Goal: Find specific page/section: Find specific page/section

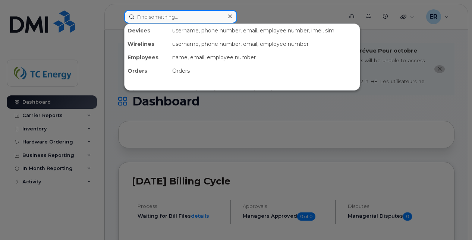
click at [162, 20] on input at bounding box center [180, 16] width 113 height 13
paste input "3121439743"
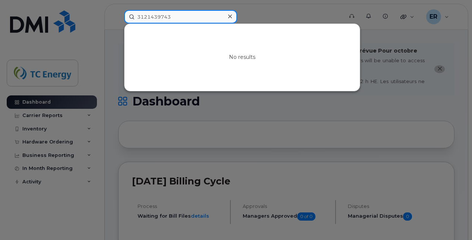
type input "3121439743"
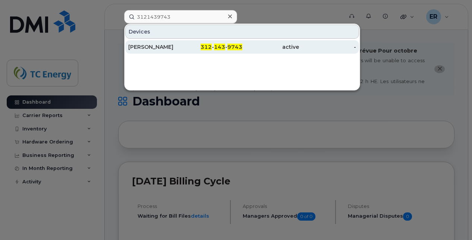
click at [173, 48] on div "David Enrique Cuevas" at bounding box center [156, 46] width 57 height 7
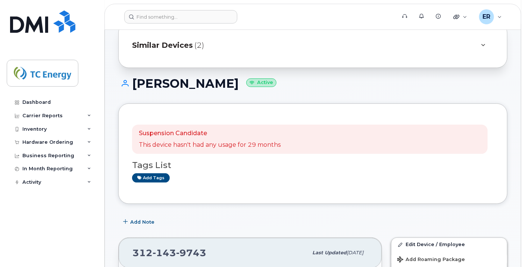
scroll to position [82, 0]
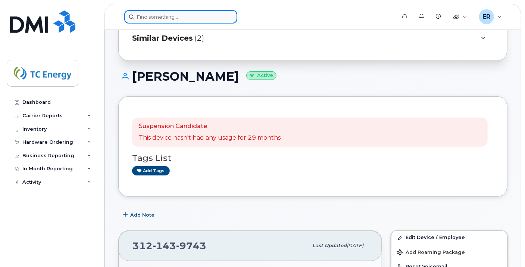
click at [188, 18] on input at bounding box center [180, 16] width 113 height 13
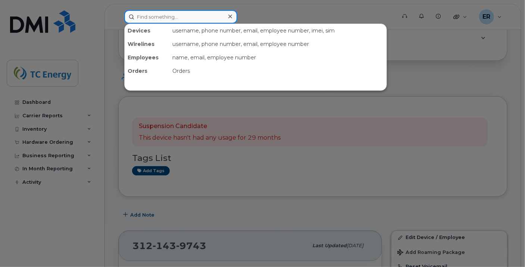
paste input "5561662560"
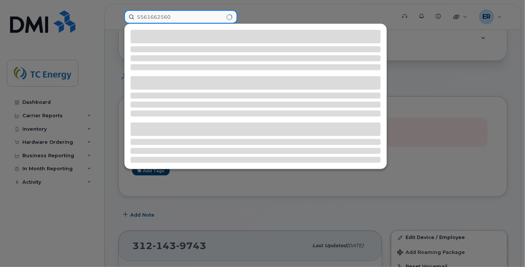
type input "5561662560"
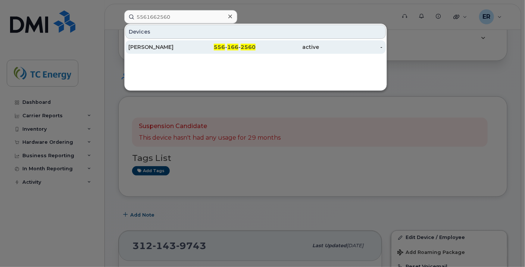
click at [160, 48] on div "[PERSON_NAME]" at bounding box center [159, 46] width 63 height 7
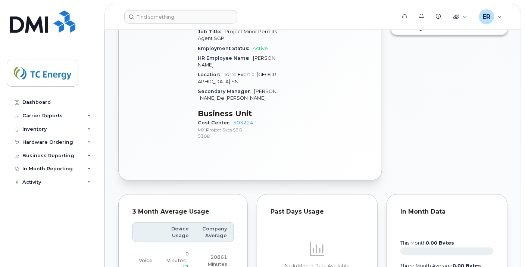
scroll to position [393, 0]
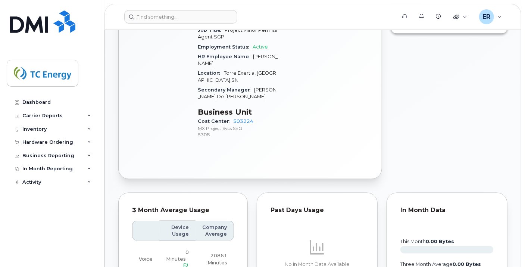
drag, startPoint x: 338, startPoint y: 173, endPoint x: 284, endPoint y: 95, distance: 95.1
click at [284, 95] on div "Carrier Details Account 7343851 - Telcel Contract balance $0.00 Contract Expiry…" at bounding box center [328, 18] width 90 height 261
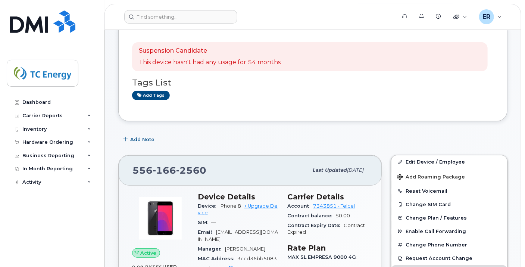
scroll to position [127, 0]
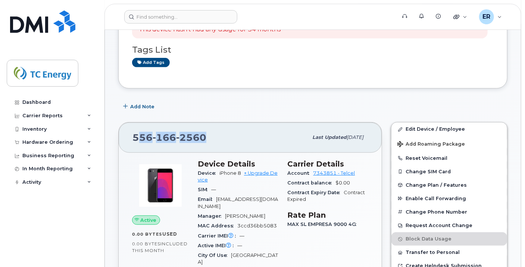
drag, startPoint x: 210, startPoint y: 132, endPoint x: 137, endPoint y: 133, distance: 72.4
click at [137, 133] on div "556 166 2560" at bounding box center [219, 137] width 175 height 16
click at [212, 136] on div "556 166 2560" at bounding box center [219, 137] width 175 height 16
drag, startPoint x: 209, startPoint y: 135, endPoint x: 128, endPoint y: 133, distance: 81.4
click at [128, 133] on div "556 166 2560 Last updated Aug 03, 2025" at bounding box center [250, 137] width 263 height 30
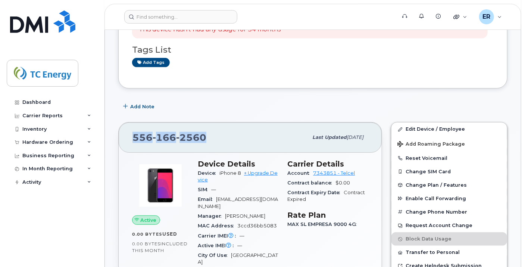
copy span "556 166 2560"
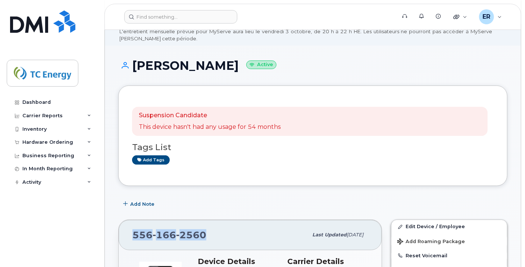
scroll to position [0, 0]
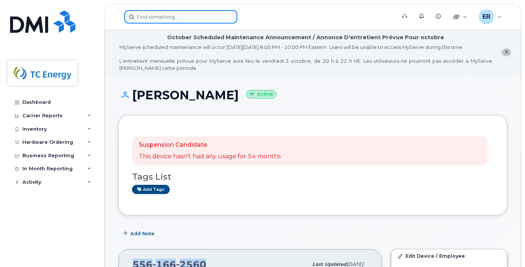
click at [160, 19] on input at bounding box center [180, 16] width 113 height 13
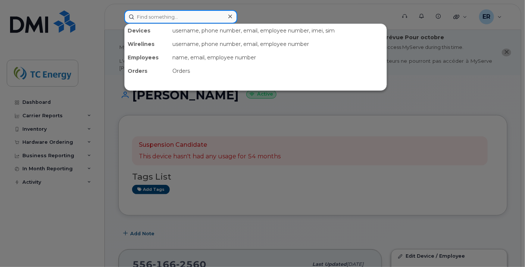
paste input "5619910206"
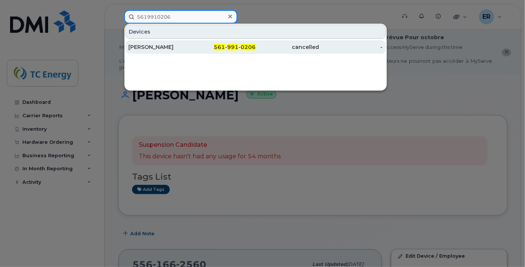
type input "5619910206"
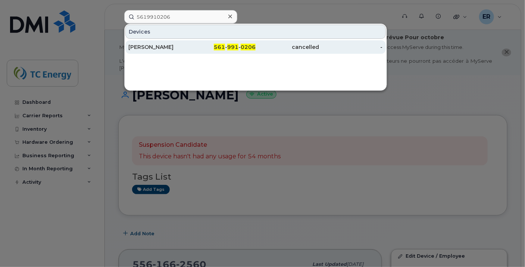
click at [157, 46] on div "Alexia Ordonez" at bounding box center [159, 46] width 63 height 7
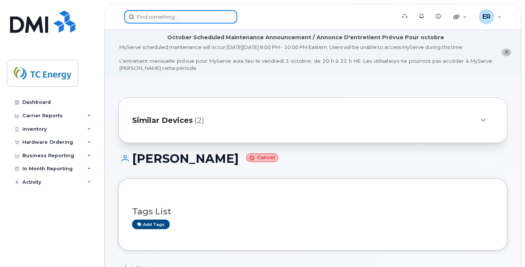
click at [153, 15] on input at bounding box center [180, 16] width 113 height 13
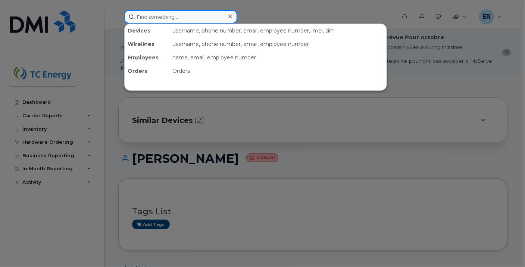
paste input "5532745854"
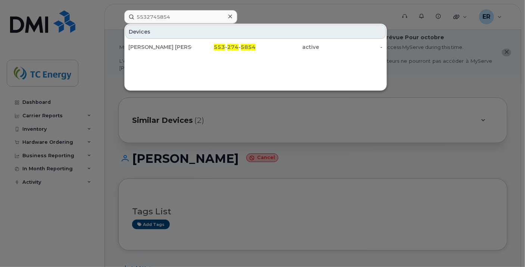
click at [249, 70] on div "Devices Jorge Alberto Maldonado Sanchez 553 - 274 - 5854 active -" at bounding box center [255, 57] width 263 height 67
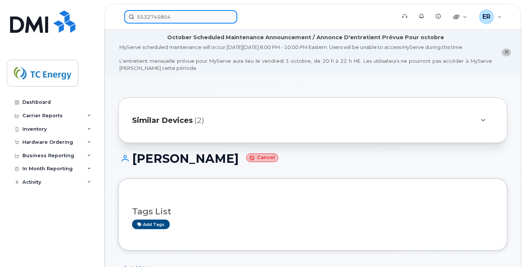
click at [182, 18] on input "5532745854" at bounding box center [180, 16] width 113 height 13
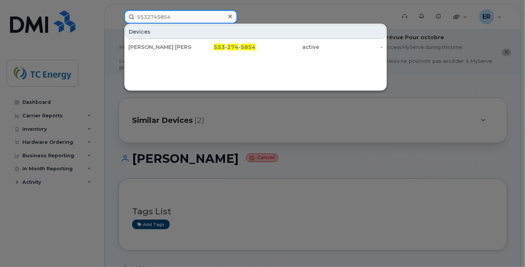
paste input "5641687850"
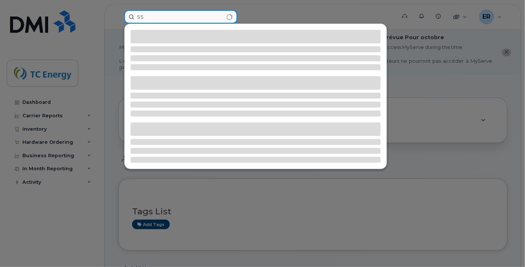
type input "5"
paste input "5641687850"
type input "5"
paste input "5579093076"
type input "5"
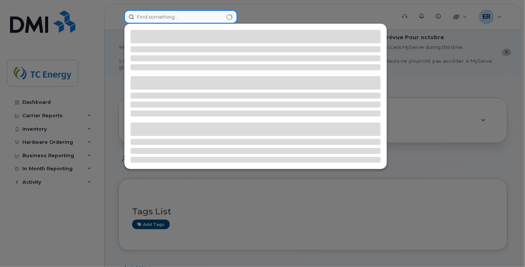
paste input "5561662560"
type input "5"
paste input "5580481689"
type input "5"
paste input "5573353376"
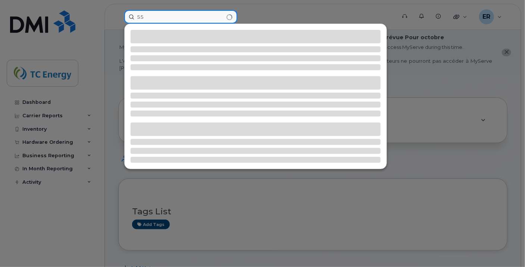
type input "5"
paste input "5580527377"
type input "5"
paste input "5540335150"
type input "5"
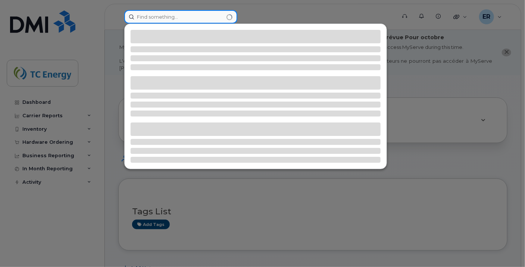
paste input "8880496311"
type input "8"
paste input "5513330424"
type input "5"
paste input "5539845698"
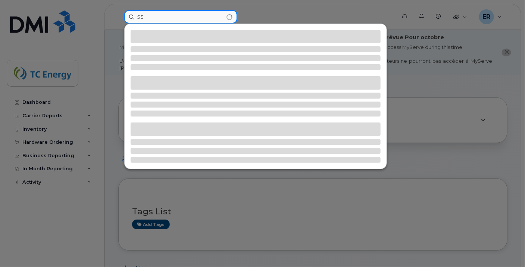
type input "5"
paste input "5539858770"
type input "5"
type input "A"
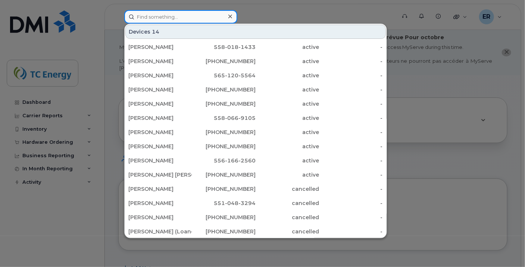
paste input "5539845698"
type input "5539845698"
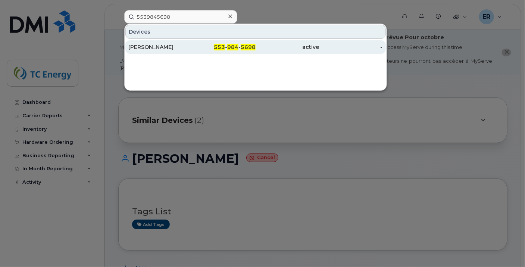
click at [182, 50] on div "Adrian Estrada" at bounding box center [159, 46] width 63 height 7
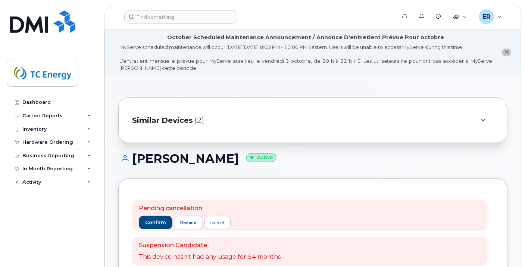
click at [234, 184] on div "Pending cancellation confirm resend cancel Suspension Candidate This device has…" at bounding box center [312, 246] width 389 height 137
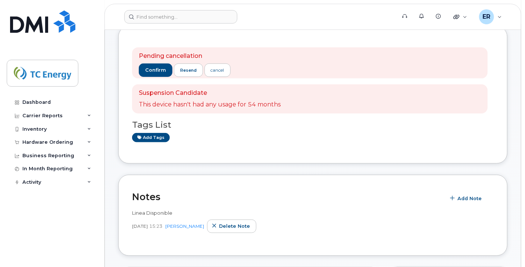
scroll to position [153, 0]
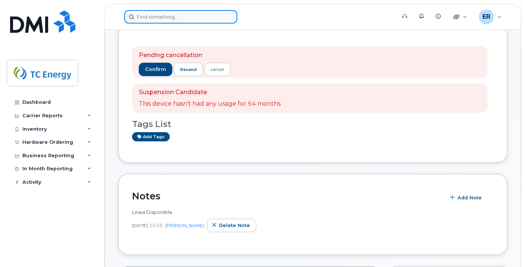
click at [188, 20] on input at bounding box center [180, 16] width 113 height 13
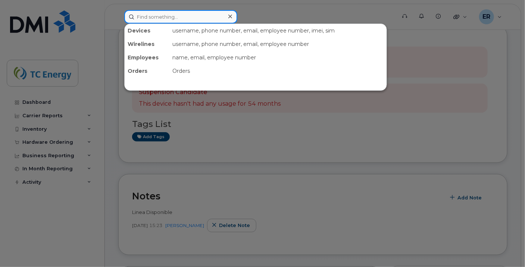
paste input "5539858770"
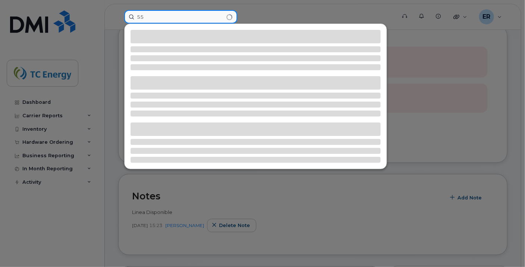
type input "5"
paste input "5541812188"
type input "5"
paste input "5548848964"
type input "5"
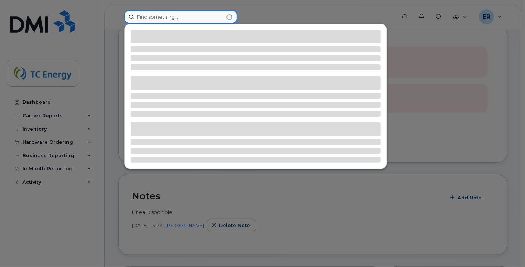
paste input "5554196710"
type input "5"
paste input "5532745854"
type input "5"
paste input "5579093076"
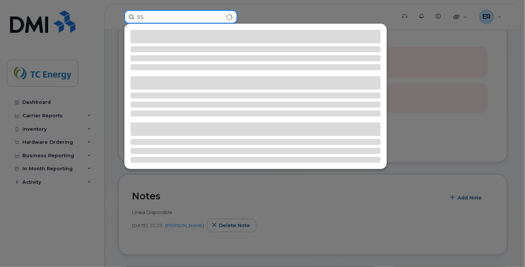
type input "5"
paste input "5554315396"
type input "5"
paste input "5554325761"
type input "5"
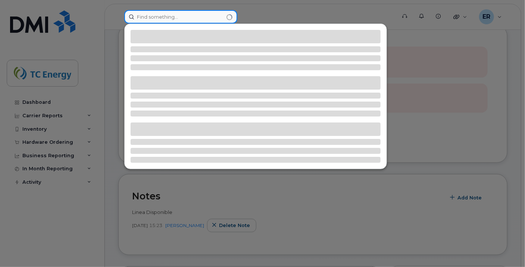
paste input "5578651343"
type input "5"
paste input "5579049294"
type input "5"
paste input "5580073947"
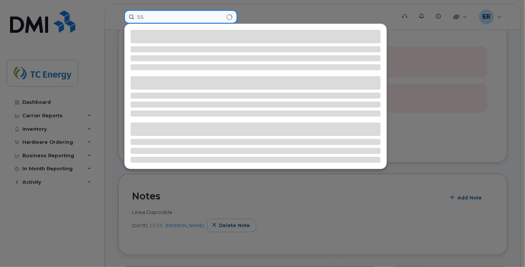
type input "5"
paste input "5580480208"
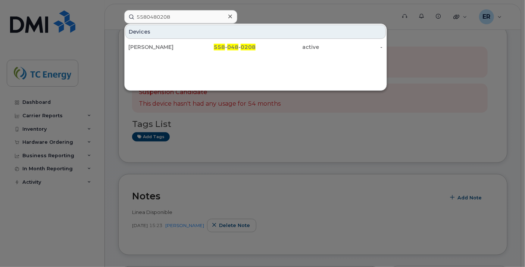
click at [335, 226] on div at bounding box center [262, 133] width 525 height 267
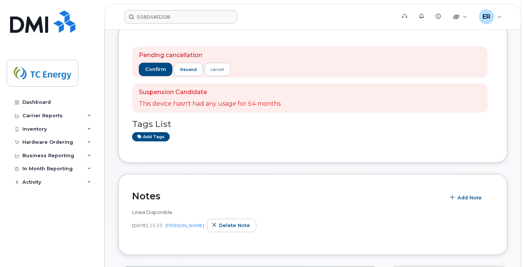
click at [335, 226] on div "Aug 08, 2025 15:23 Eric Rodriguez Delete note" at bounding box center [313, 225] width 362 height 13
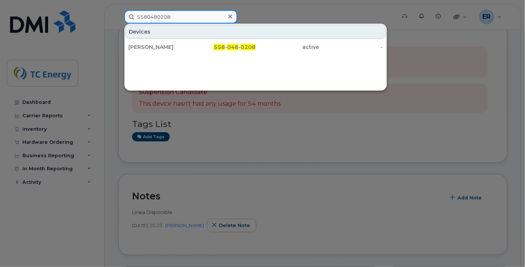
drag, startPoint x: 190, startPoint y: 17, endPoint x: 90, endPoint y: 19, distance: 99.7
click at [118, 19] on div "5580480208 Devices Alejandro Ignacio Gonzalez 558 - 048 - 0208 active -" at bounding box center [257, 16] width 279 height 13
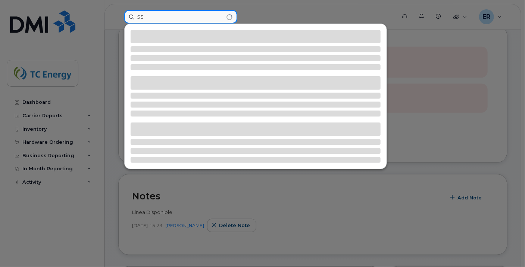
type input "5"
paste input "5591861401"
type input "5"
paste input "5625738209"
type input "5"
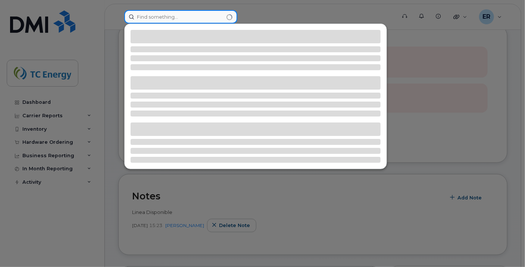
paste input "5641598077"
type input "5"
paste input "5641598082"
type input "5"
paste input "5641598082"
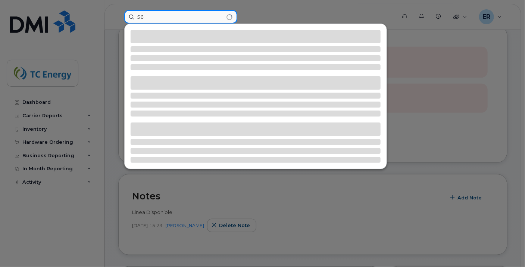
type input "5"
paste input "5641613743"
type input "5"
paste input "5641687829"
type input "5"
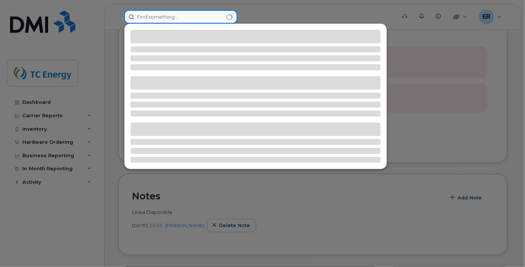
paste input "5641687842"
type input "5"
paste input "5641687851"
type input "5"
paste input "5651184938"
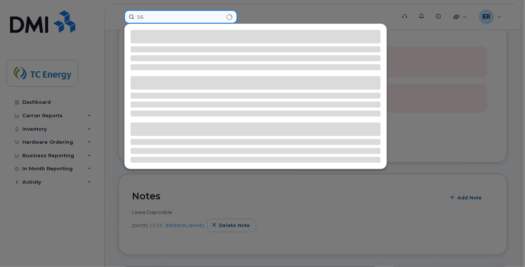
type input "5"
paste input "5651187099"
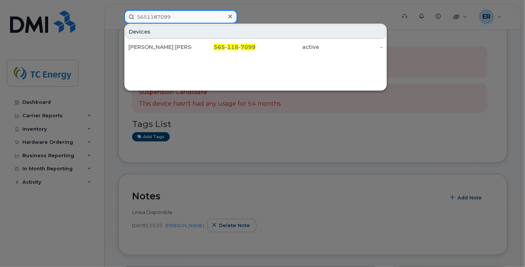
drag, startPoint x: 185, startPoint y: 14, endPoint x: 48, endPoint y: 7, distance: 137.1
click at [118, 10] on div "5651187099 Devices Mayra Yisen Rosas 565 - 118 - 7099 active -" at bounding box center [257, 16] width 279 height 13
paste input "58048168"
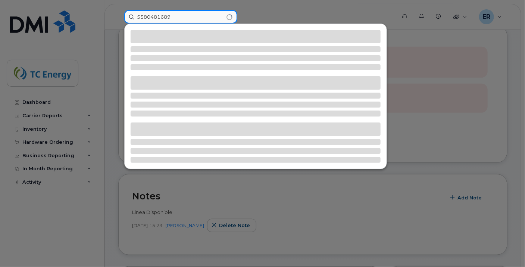
type input "5580481689"
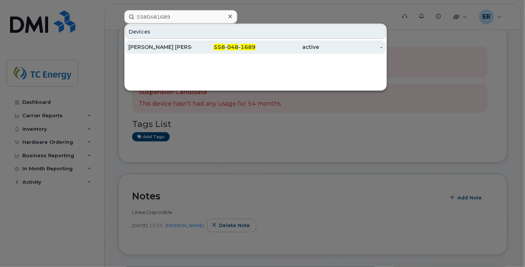
click at [142, 44] on div "Raquel magday Soto Ruiz" at bounding box center [159, 46] width 63 height 7
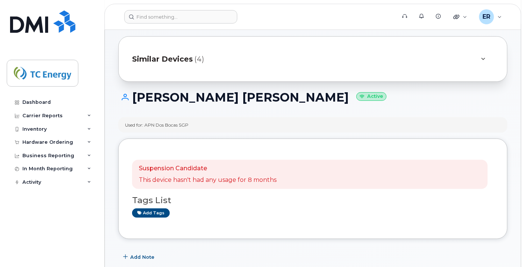
scroll to position [40, 0]
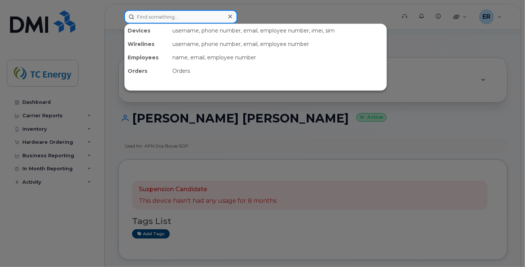
click at [194, 19] on input at bounding box center [180, 16] width 113 height 13
paste input "5641687850"
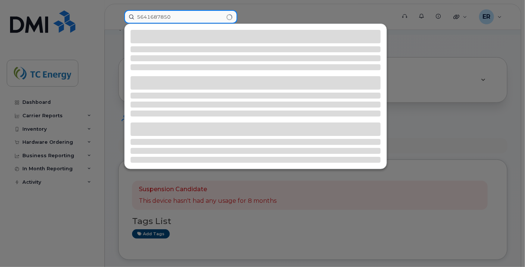
type input "5641687850"
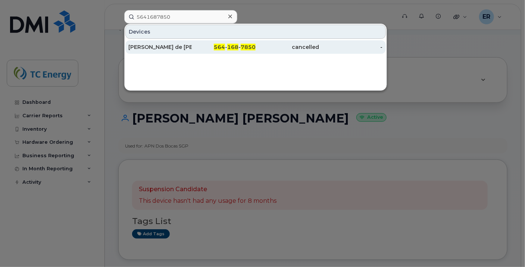
click at [177, 51] on div "[PERSON_NAME] de [PERSON_NAME]" at bounding box center [159, 46] width 63 height 13
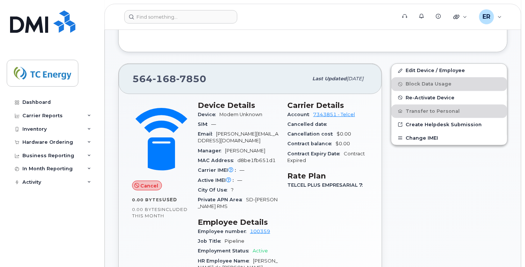
scroll to position [282, 0]
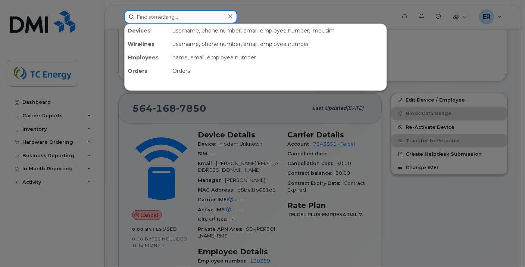
click at [209, 19] on input at bounding box center [180, 16] width 113 height 13
paste input "5579093076"
type input "5579093076"
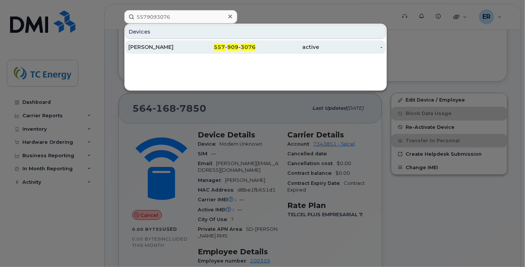
click at [190, 52] on div "[PERSON_NAME]" at bounding box center [159, 46] width 63 height 13
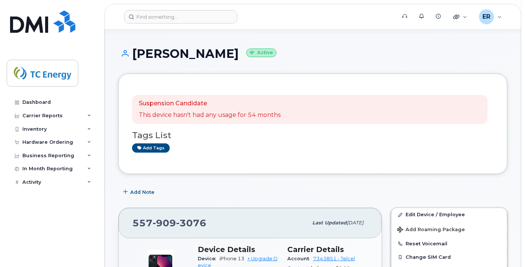
scroll to position [41, 0]
